Goal: Check status: Check status

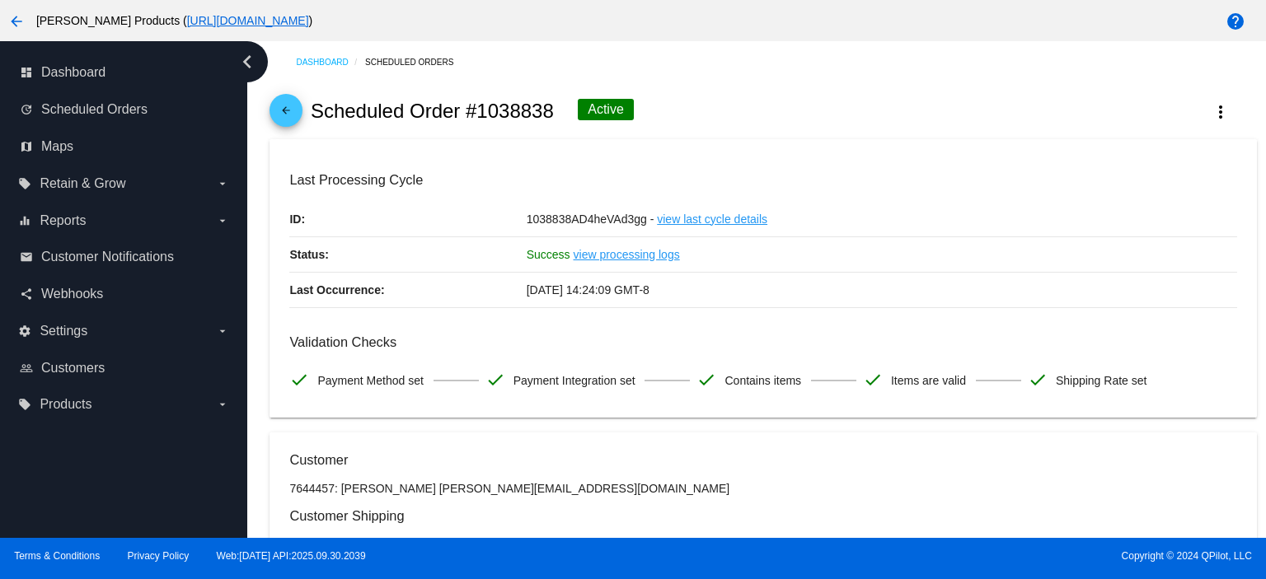
click at [287, 111] on mat-icon "arrow_back" at bounding box center [286, 115] width 20 height 20
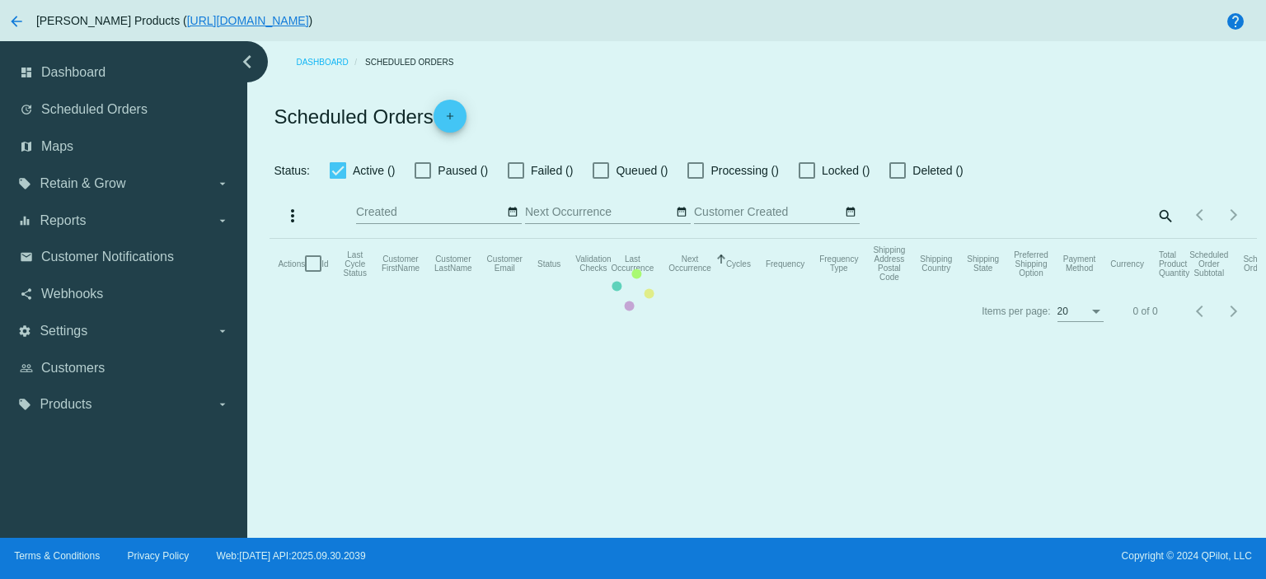
checkbox input "true"
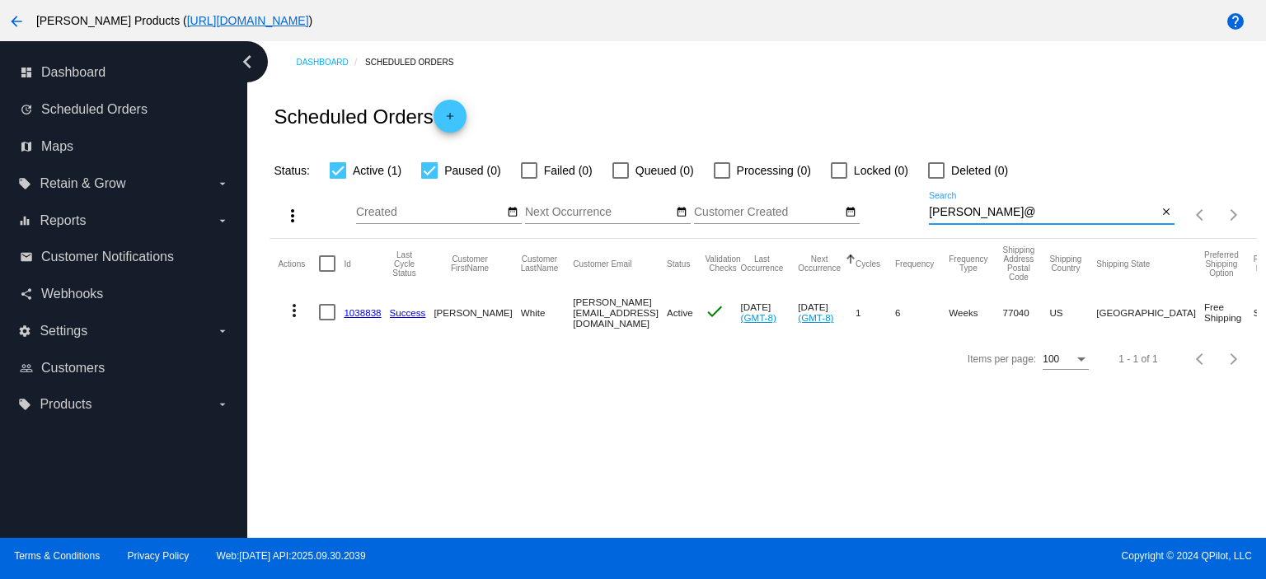
drag, startPoint x: 986, startPoint y: 209, endPoint x: 929, endPoint y: 220, distance: 58.0
click at [929, 220] on div "[PERSON_NAME]@ Search" at bounding box center [1043, 208] width 228 height 32
paste input "[EMAIL_ADDRESS][DOMAIN_NAME]"
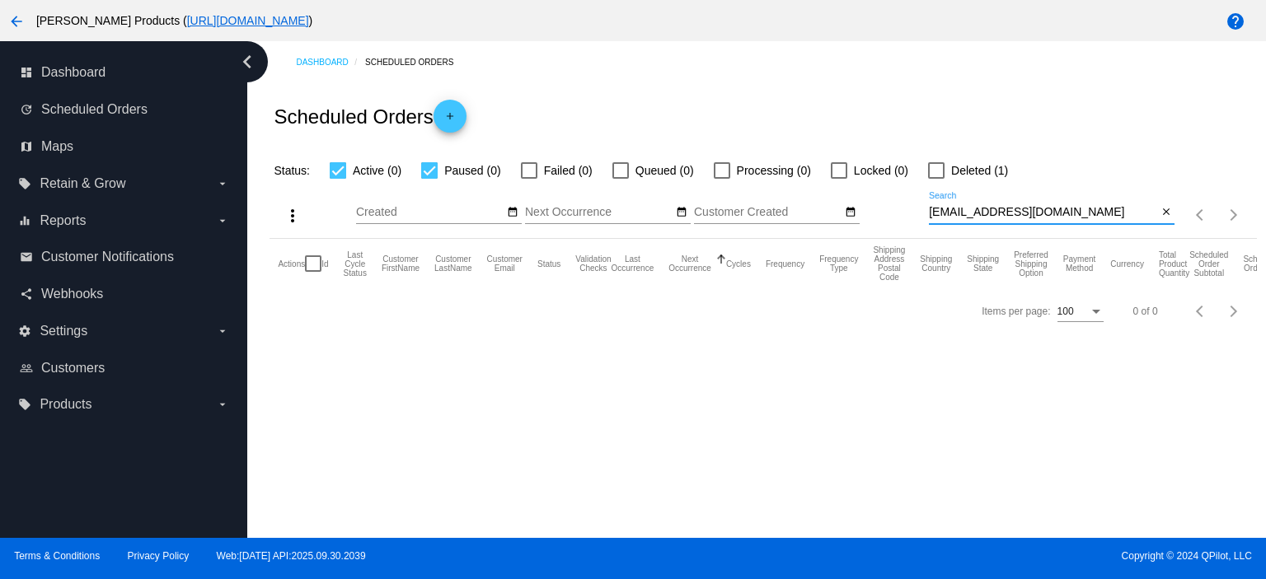
type input "[EMAIL_ADDRESS][DOMAIN_NAME]"
click at [941, 179] on label "Deleted (1)" at bounding box center [968, 171] width 80 height 20
click at [936, 179] on input "Deleted (1)" at bounding box center [936, 179] width 1 height 1
checkbox input "true"
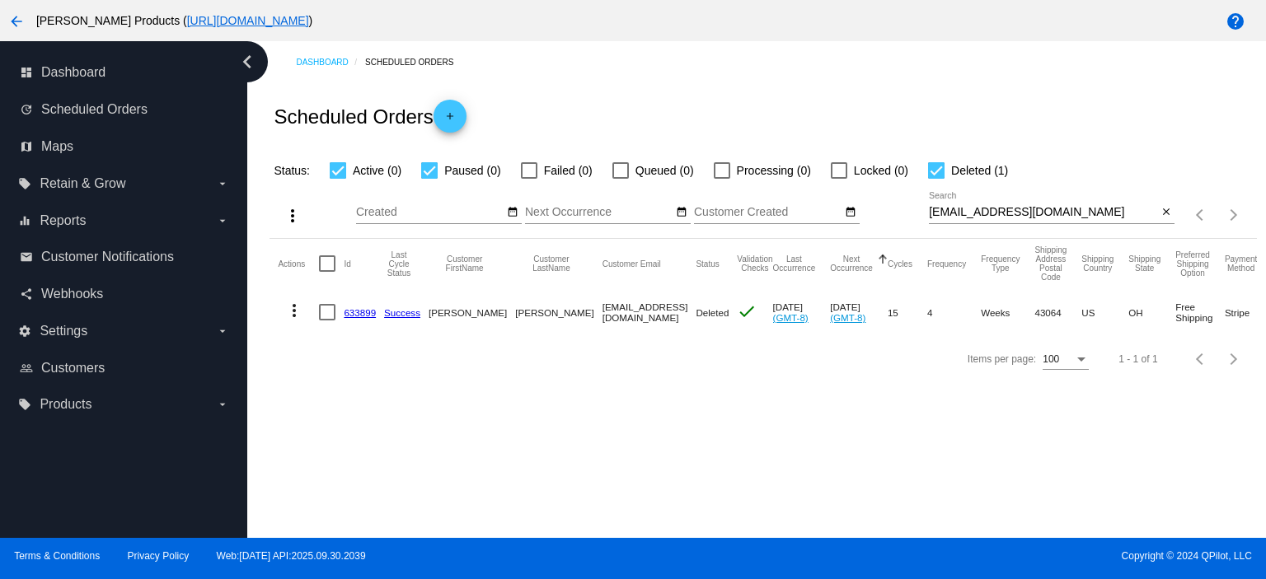
click at [364, 312] on link "633899" at bounding box center [360, 312] width 32 height 11
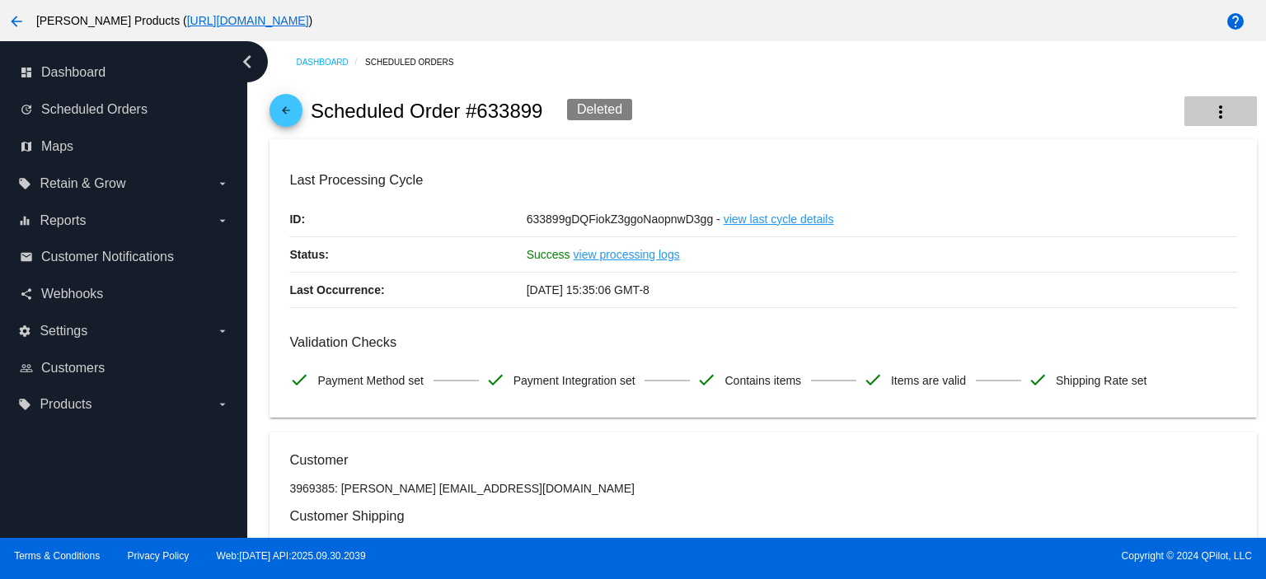
click at [1213, 115] on mat-icon "more_vert" at bounding box center [1221, 112] width 20 height 20
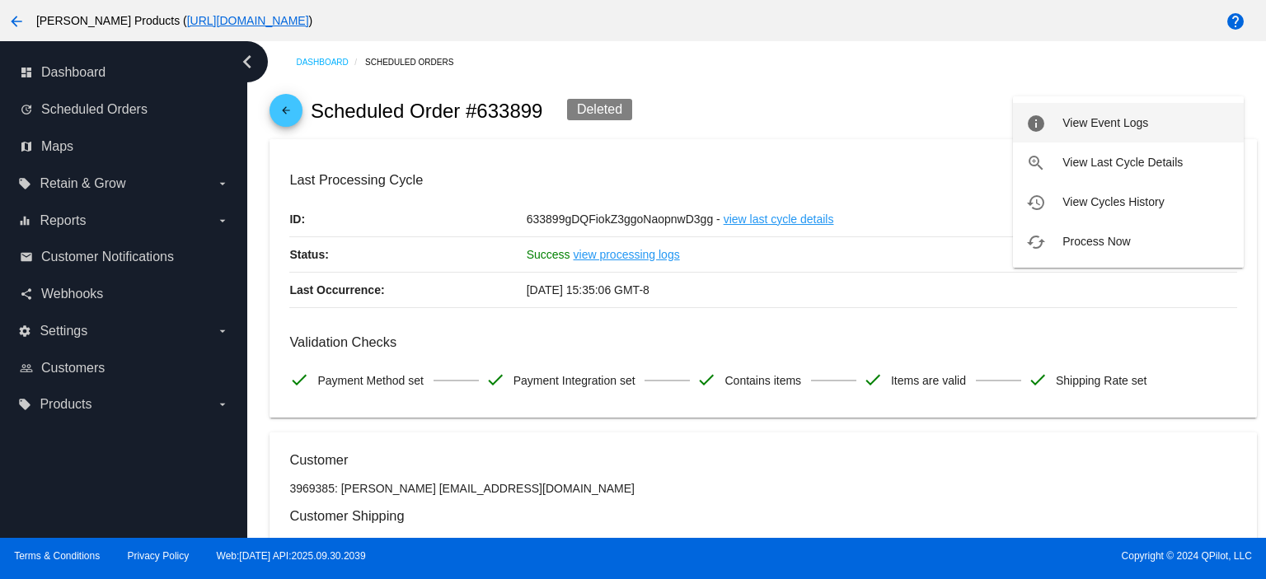
click at [1156, 128] on button "info View Event Logs" at bounding box center [1128, 123] width 231 height 40
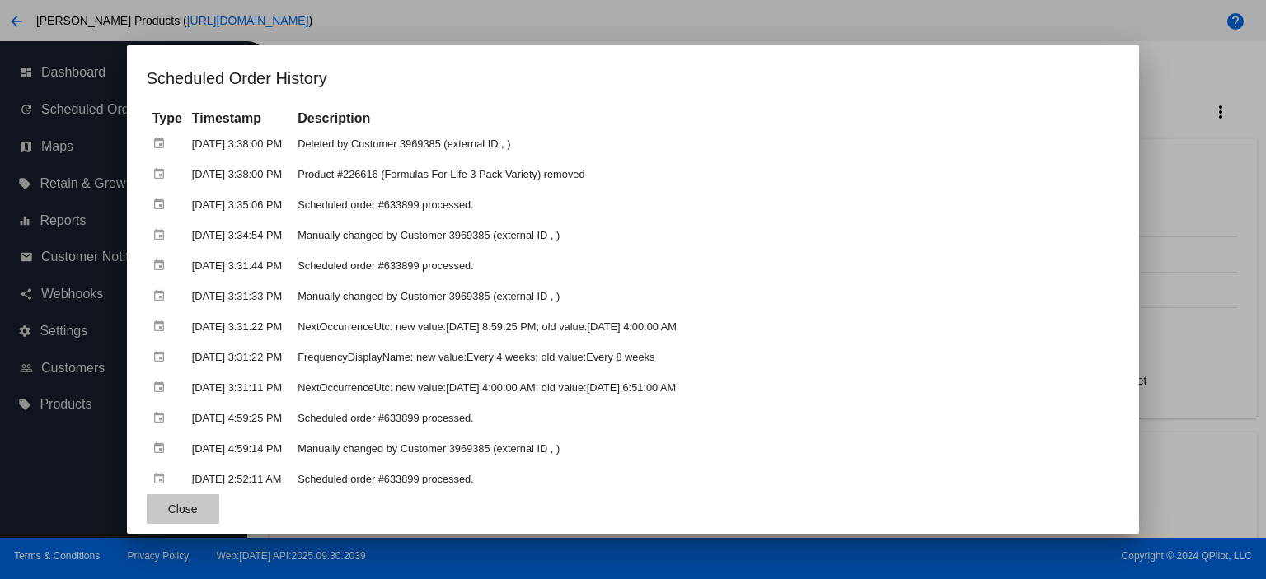
click at [208, 517] on button "Close" at bounding box center [183, 510] width 73 height 30
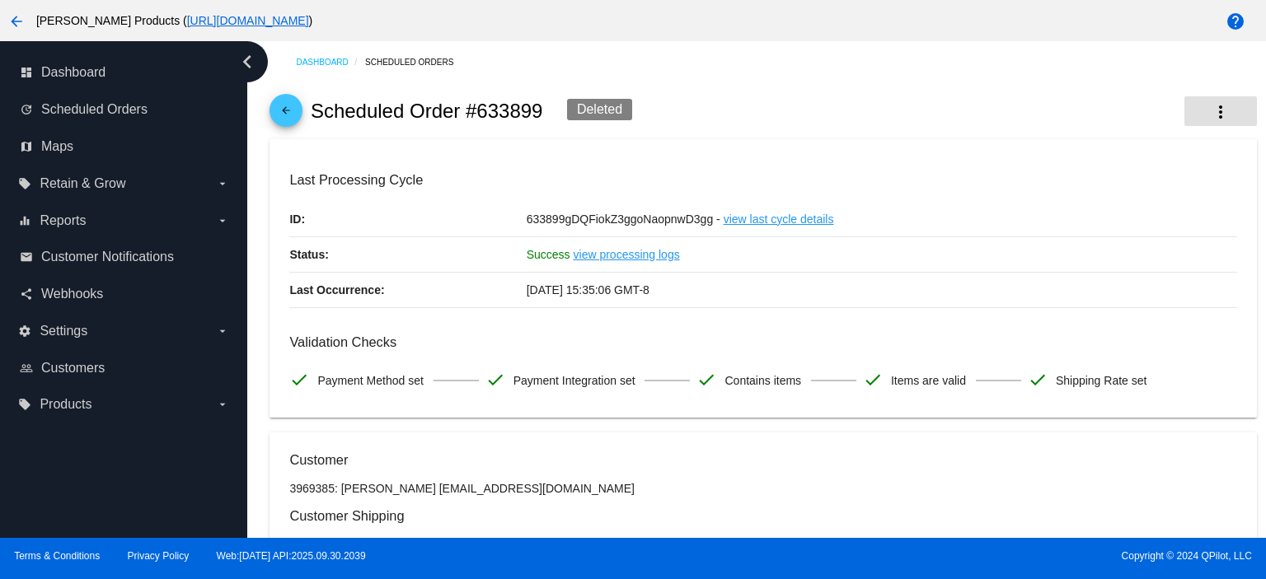
click at [1211, 115] on mat-icon "more_vert" at bounding box center [1221, 112] width 20 height 20
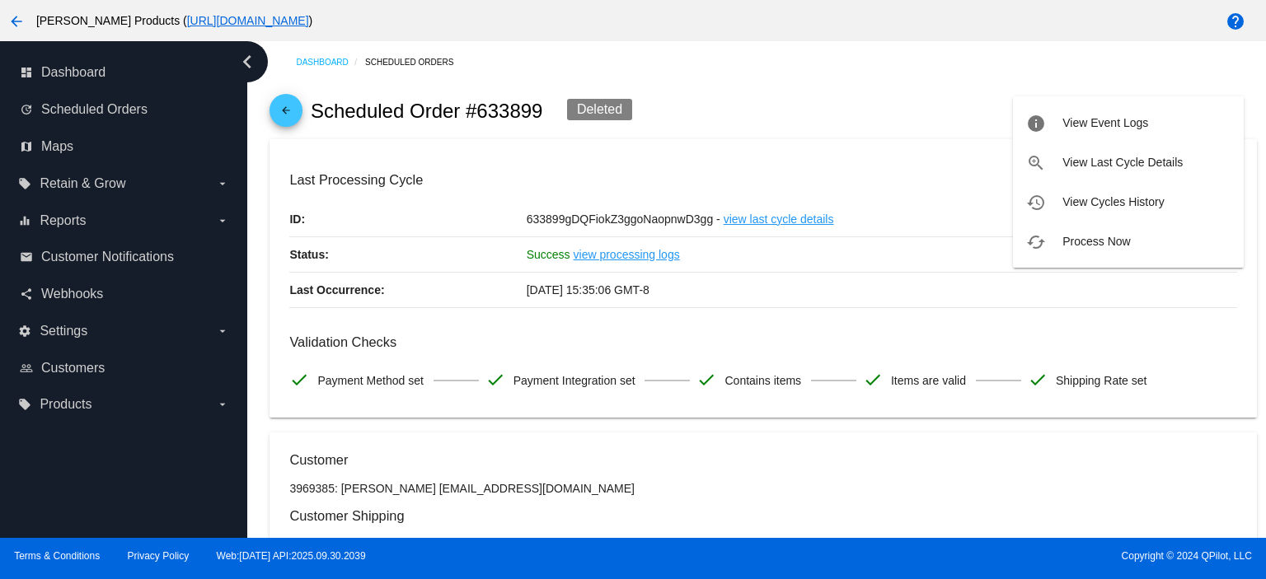
click at [293, 115] on div at bounding box center [633, 289] width 1266 height 579
